Goal: Transaction & Acquisition: Purchase product/service

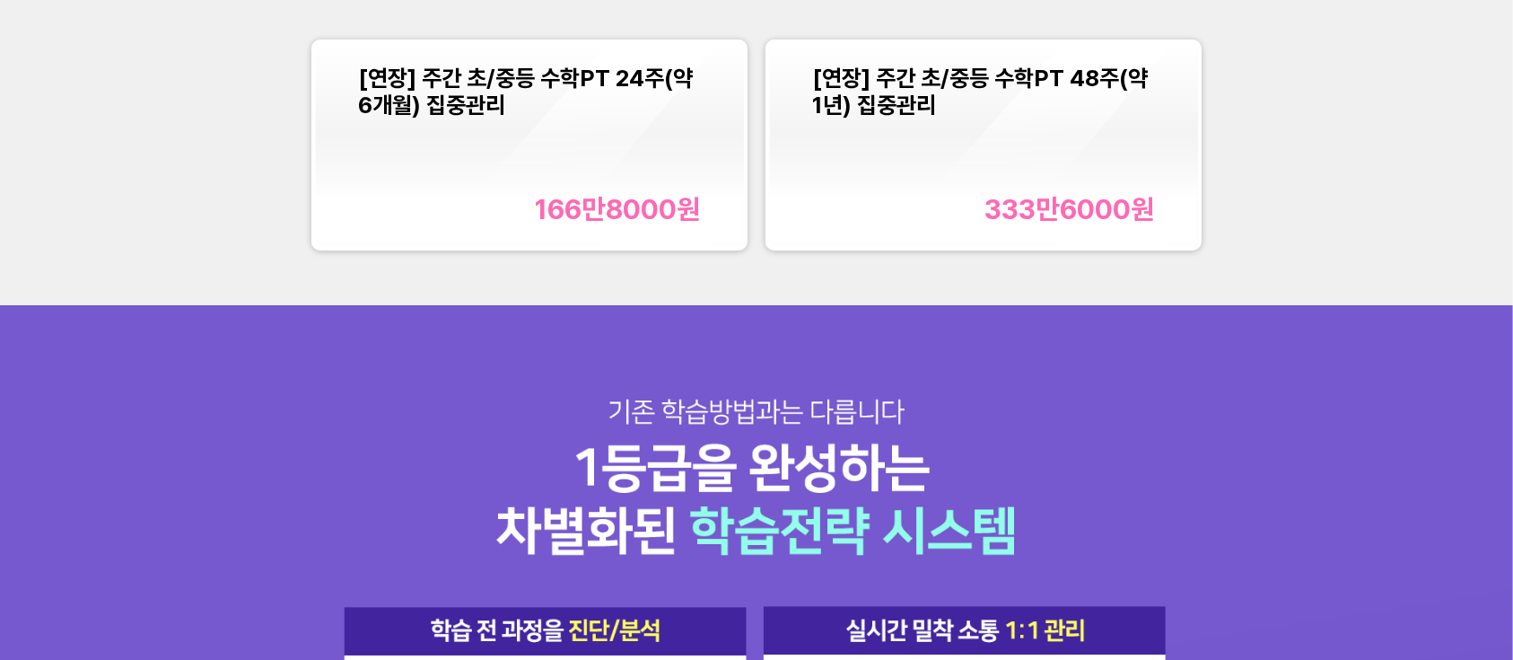
scroll to position [2034, 0]
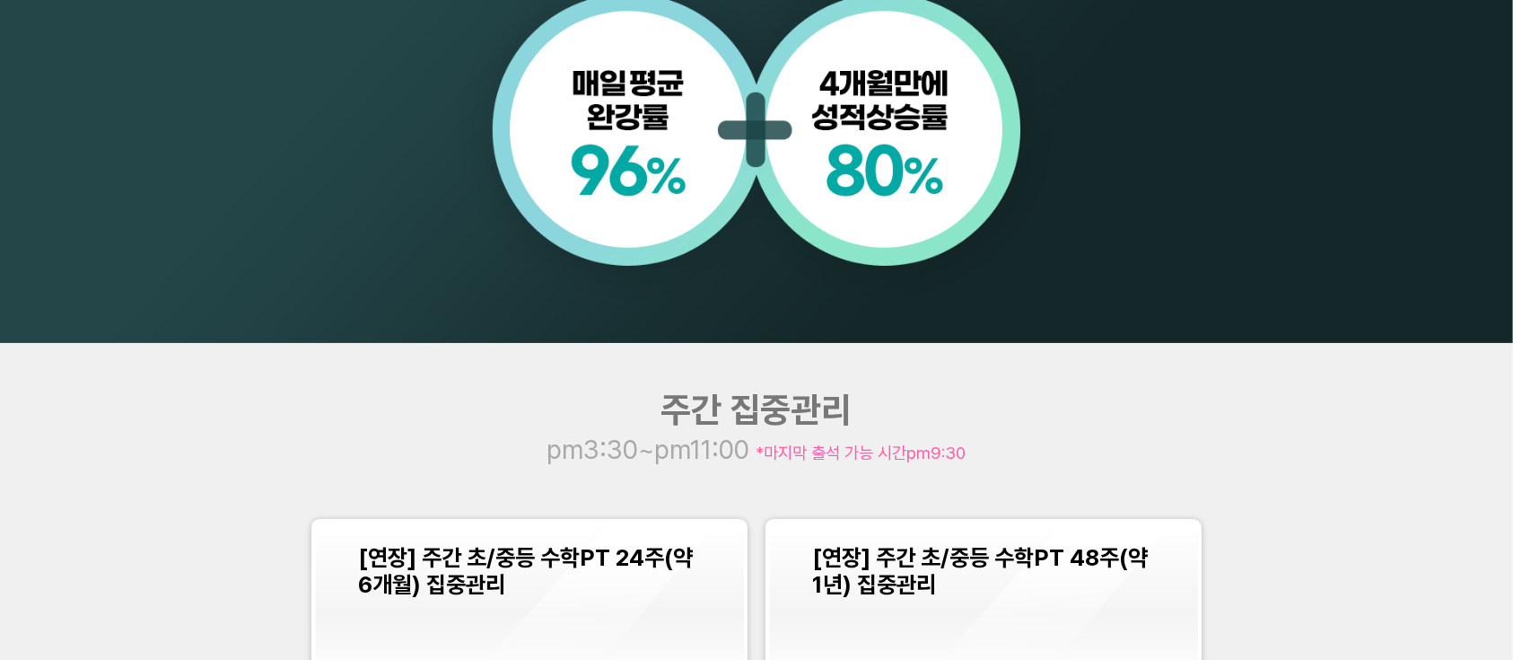
scroll to position [2034, 0]
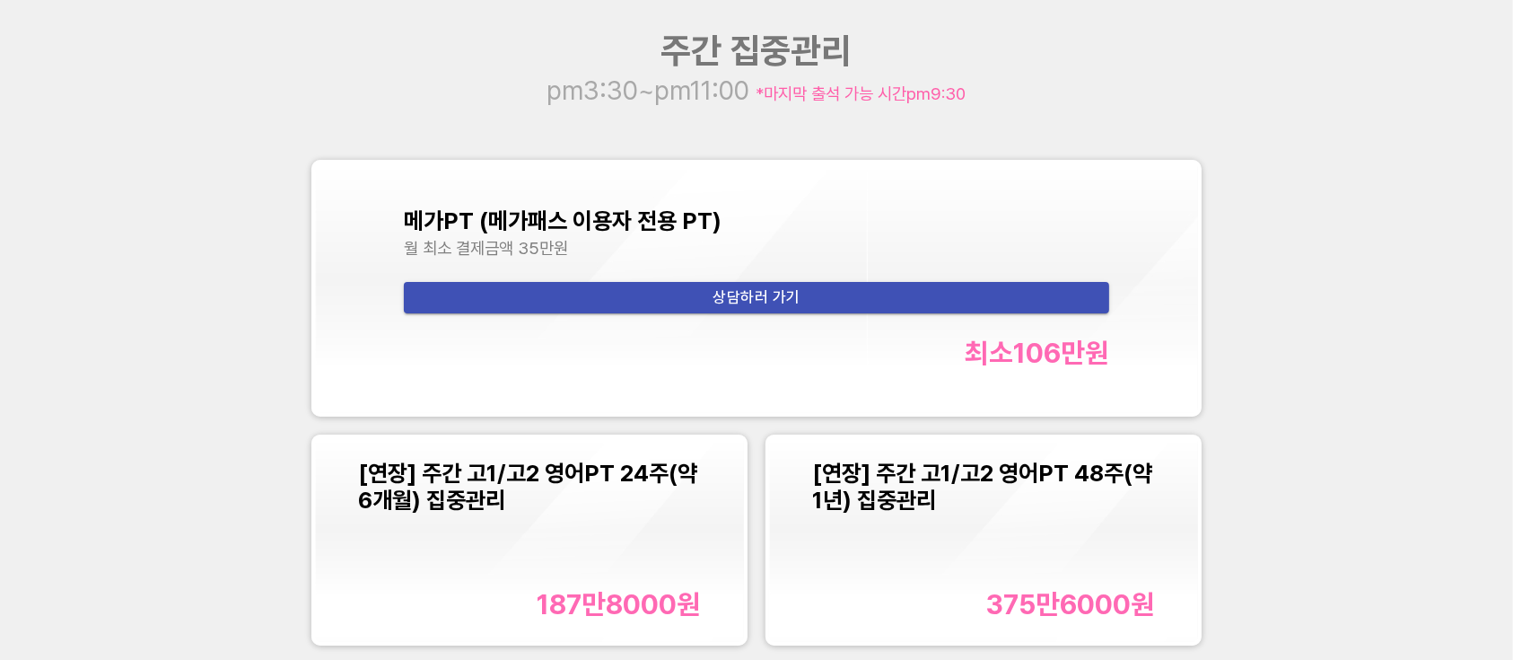
scroll to position [2154, 0]
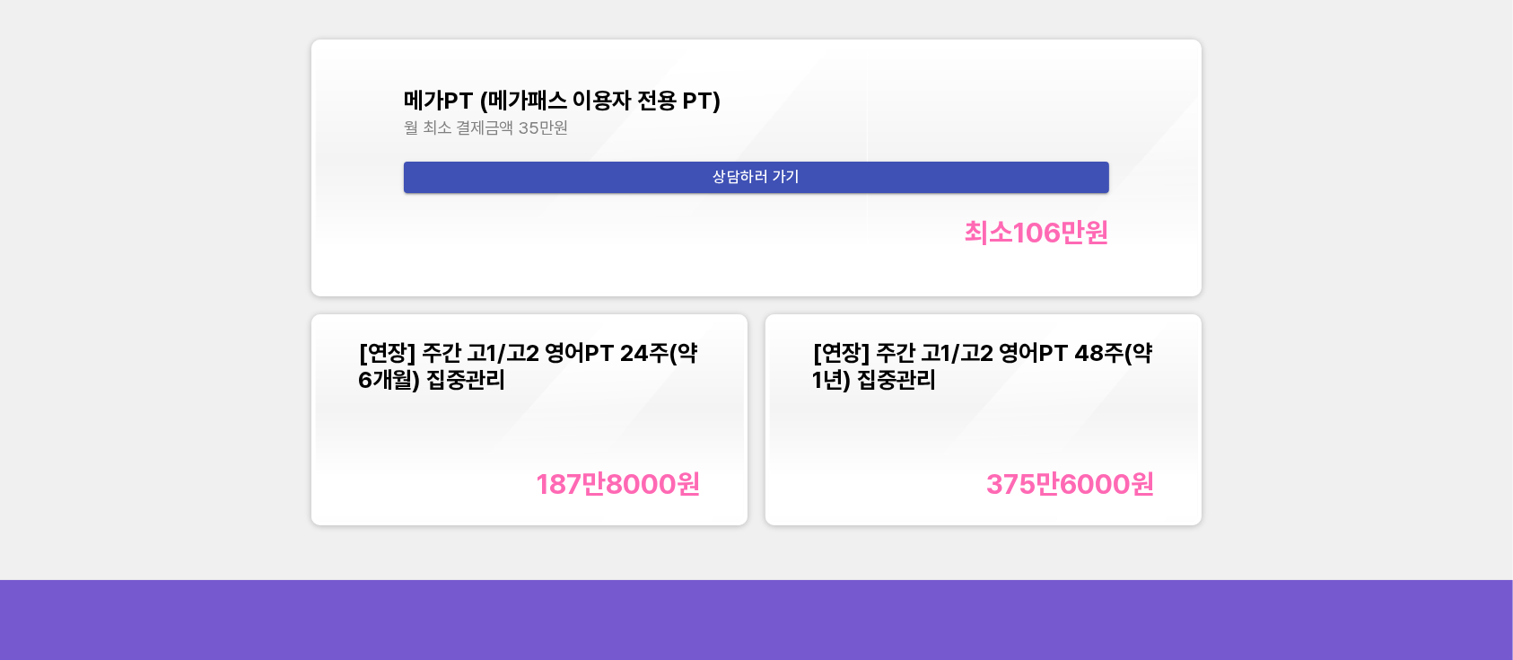
scroll to position [2393, 0]
